Goal: Register for event/course

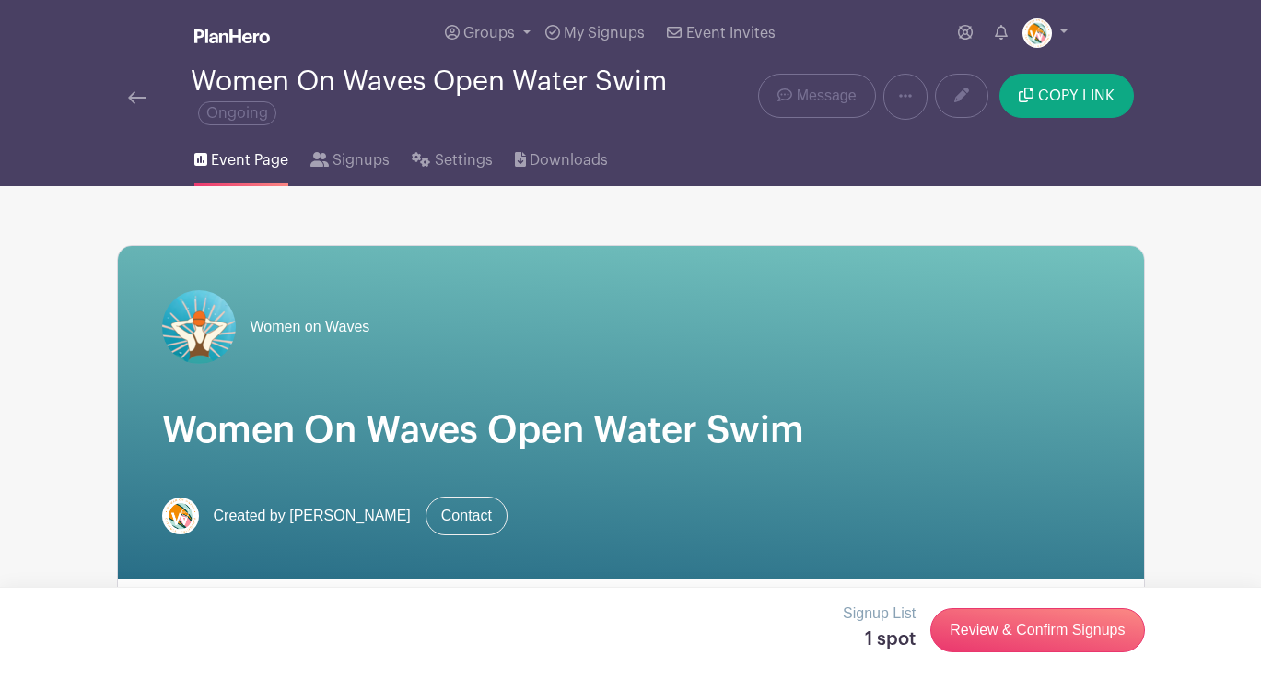
click at [139, 99] on img at bounding box center [137, 97] width 18 height 13
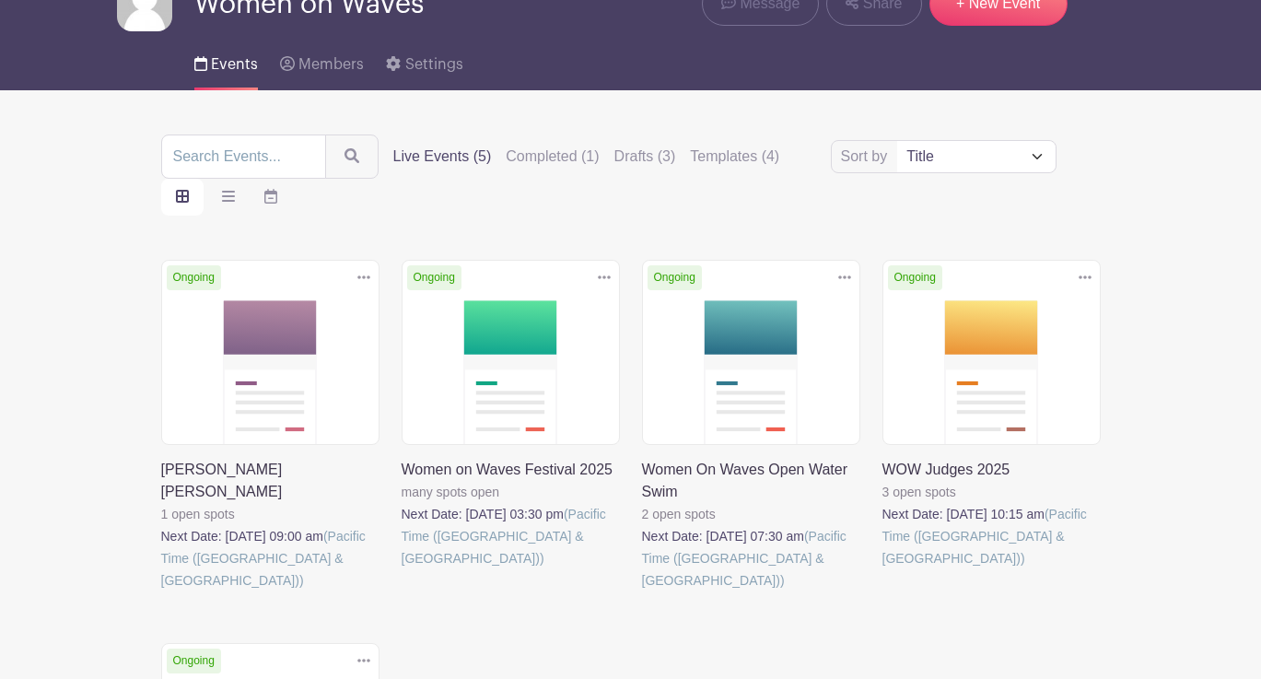
scroll to position [107, 0]
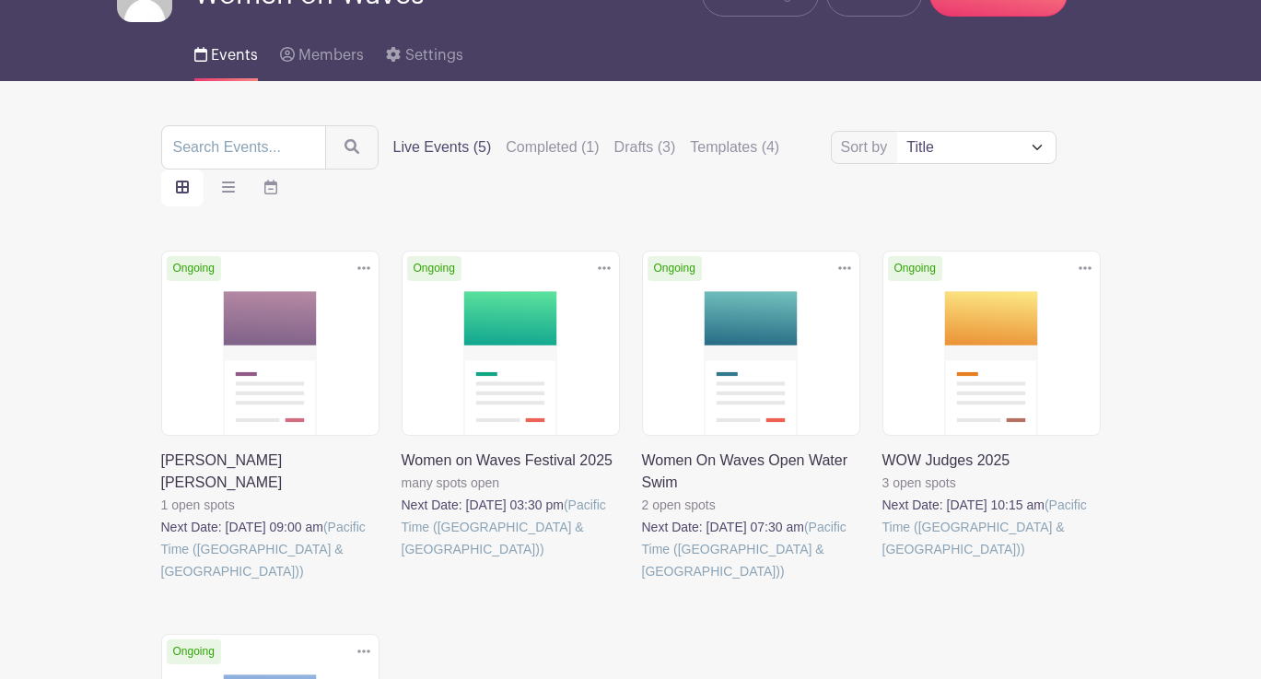
click at [402, 560] on link at bounding box center [402, 560] width 0 height 0
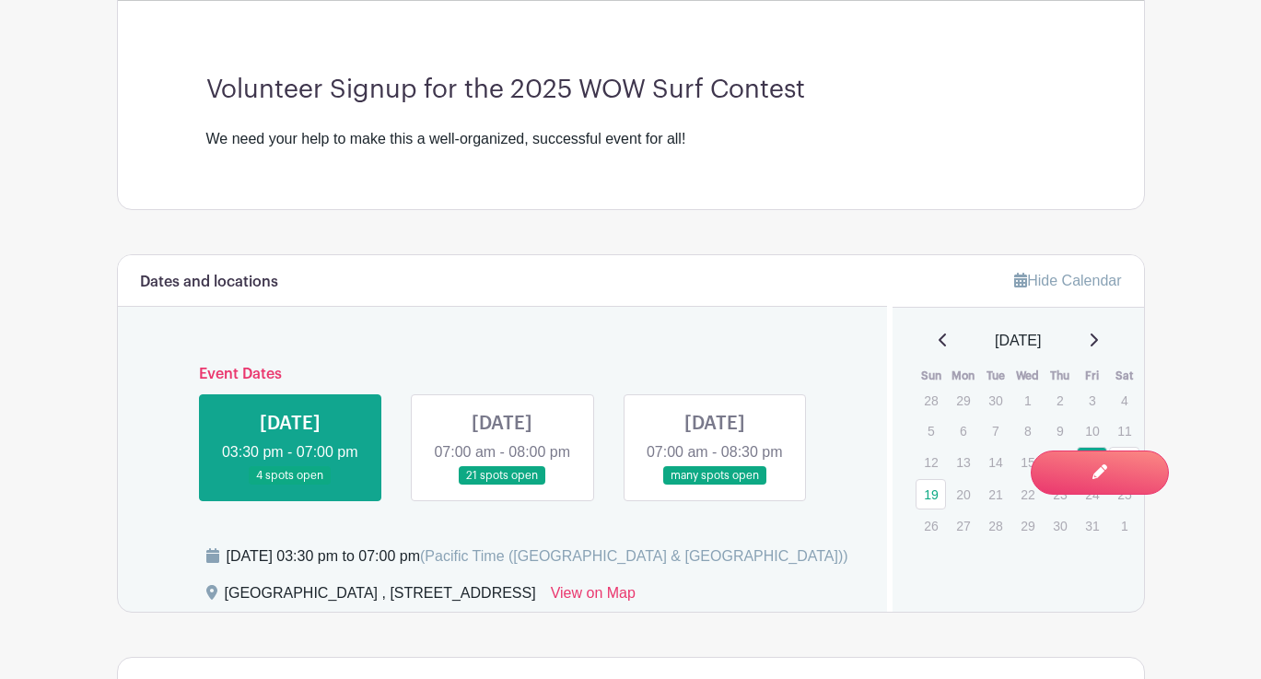
scroll to position [568, 0]
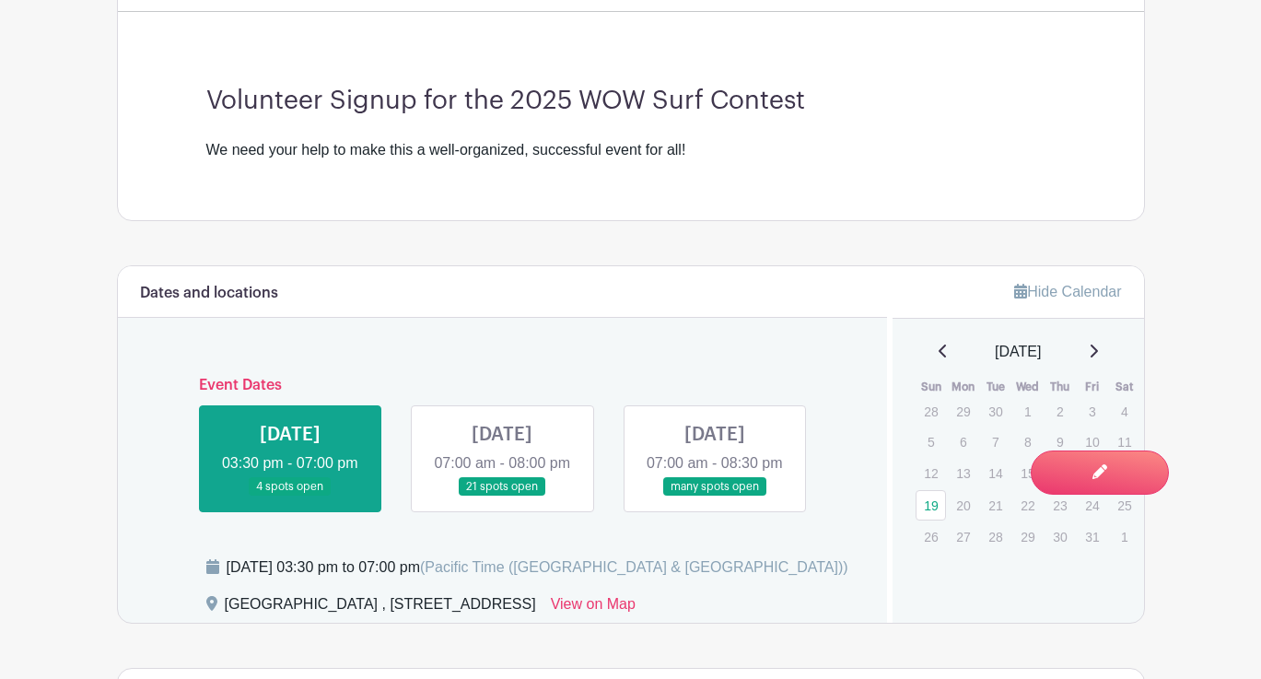
click at [502, 497] on link at bounding box center [502, 497] width 0 height 0
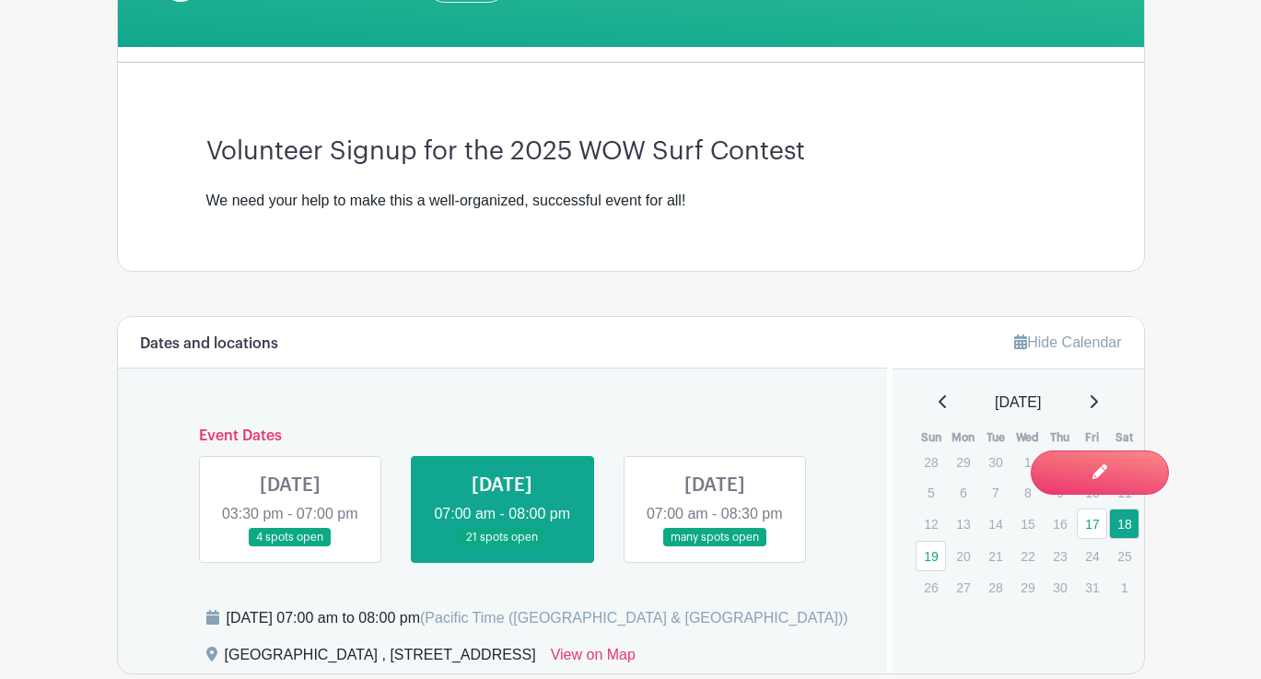
scroll to position [527, 0]
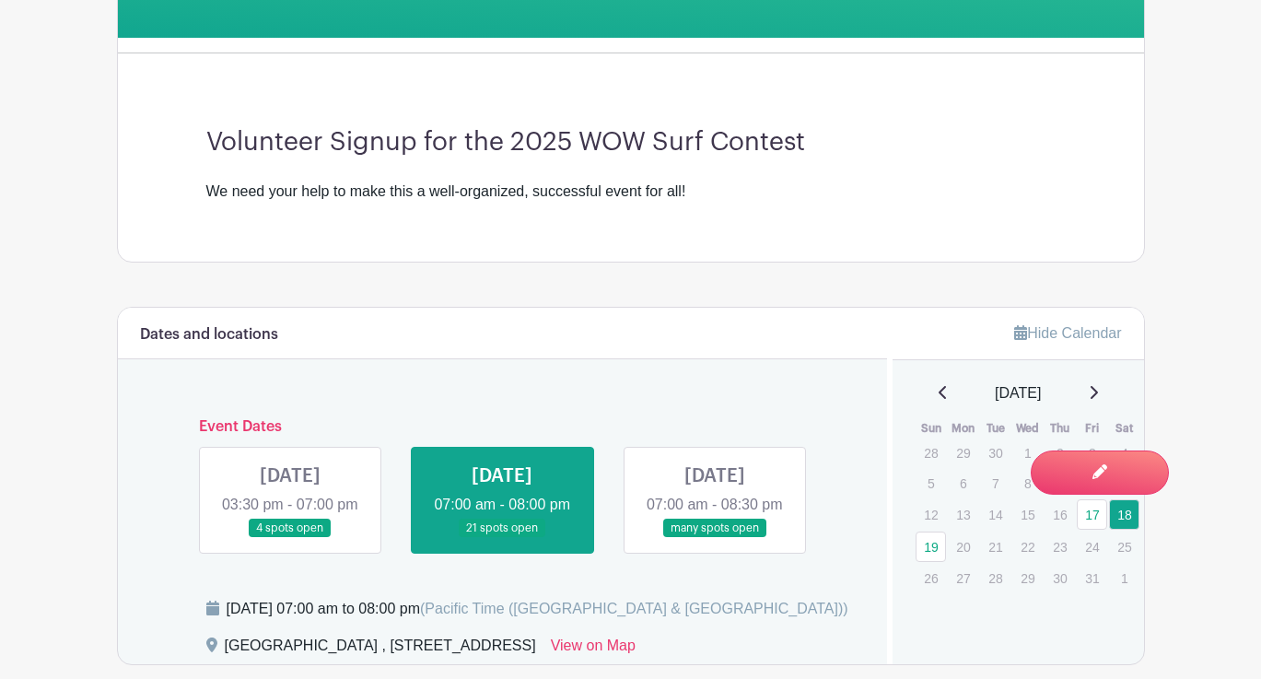
click at [715, 538] on link at bounding box center [715, 538] width 0 height 0
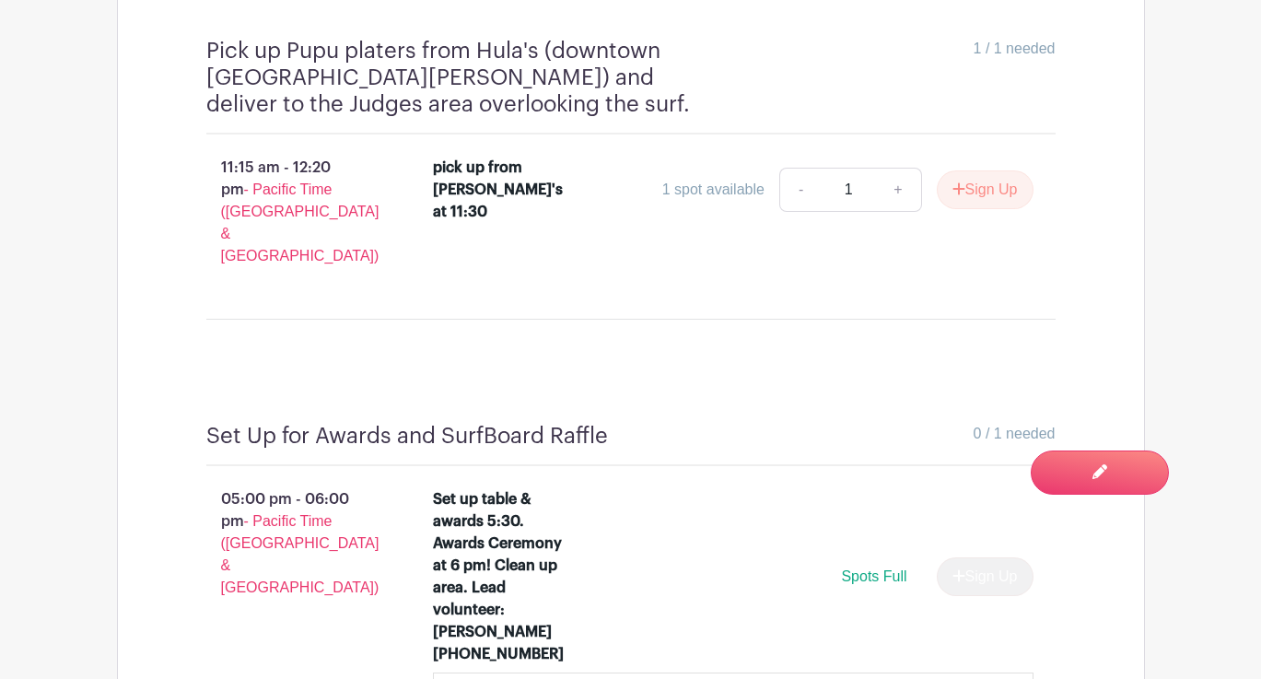
scroll to position [2577, 0]
